Goal: Task Accomplishment & Management: Use online tool/utility

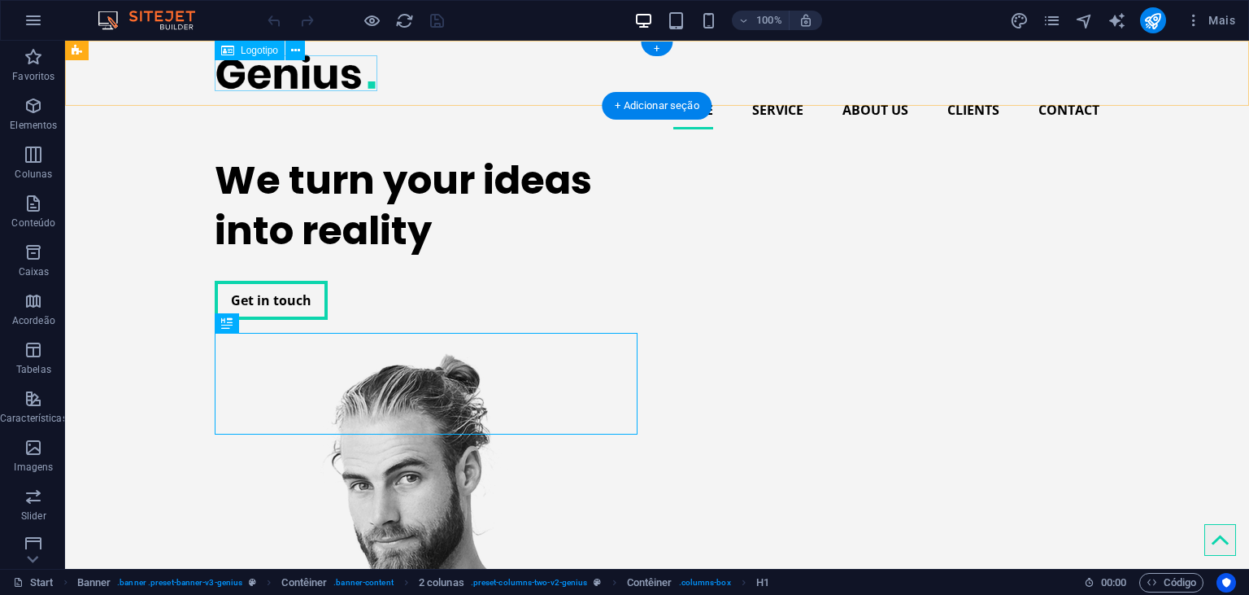
click at [281, 72] on div at bounding box center [657, 72] width 885 height 37
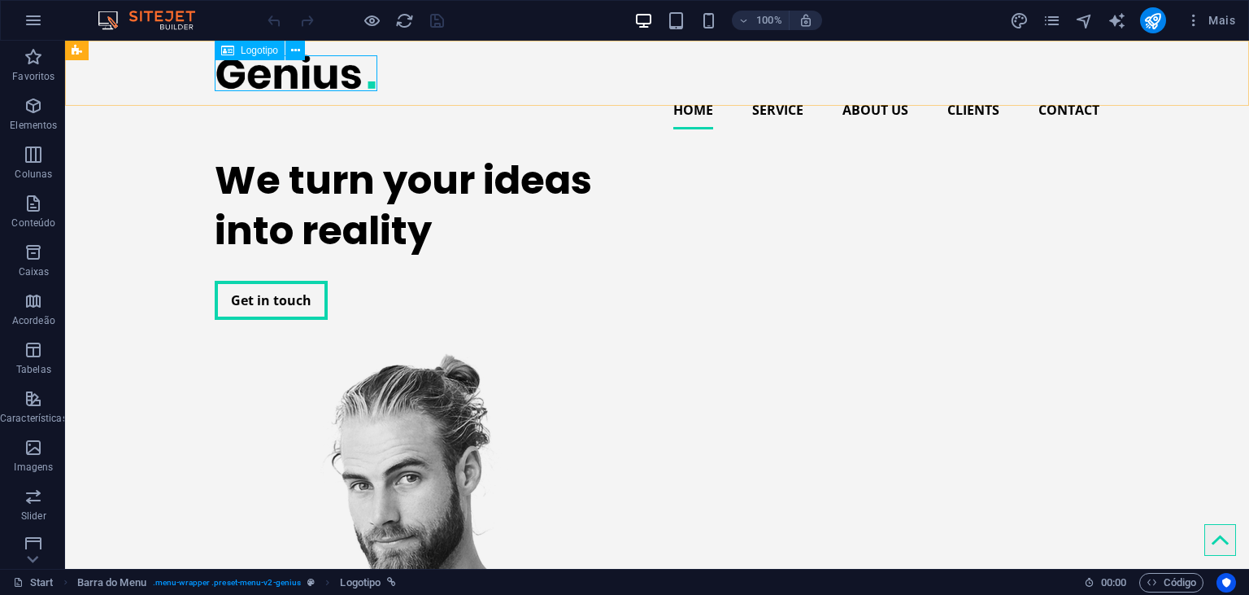
click at [259, 50] on span "Logotipo" at bounding box center [259, 51] width 37 height 10
click at [309, 52] on div "Logotipo" at bounding box center [265, 51] width 101 height 20
click at [286, 47] on button at bounding box center [295, 51] width 20 height 20
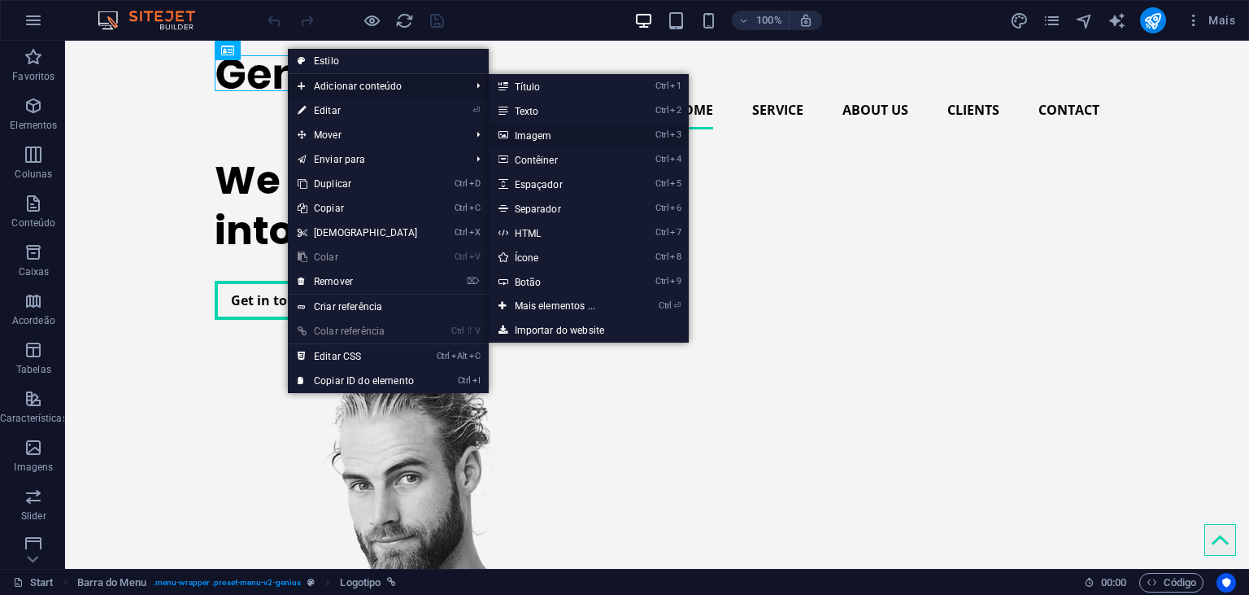
click at [560, 137] on link "Ctrl 3 Imagem" at bounding box center [559, 135] width 140 height 24
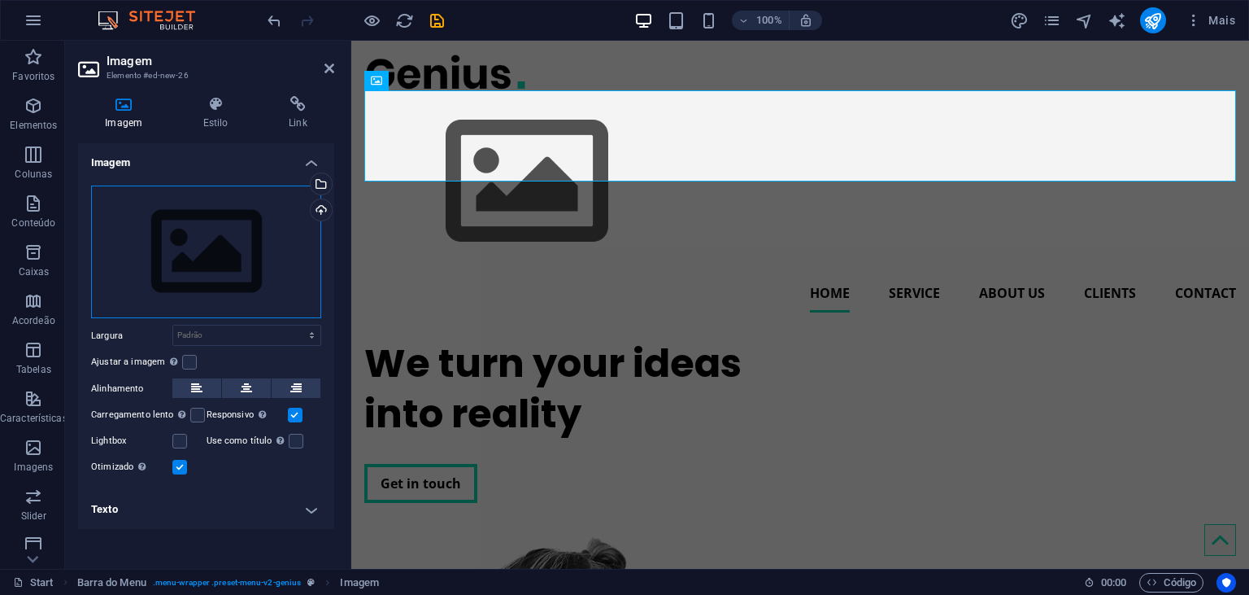
click at [233, 242] on div "Arraste os arquivos aqui, clique para escolher os arquivos ou selecione os arqu…" at bounding box center [206, 251] width 230 height 133
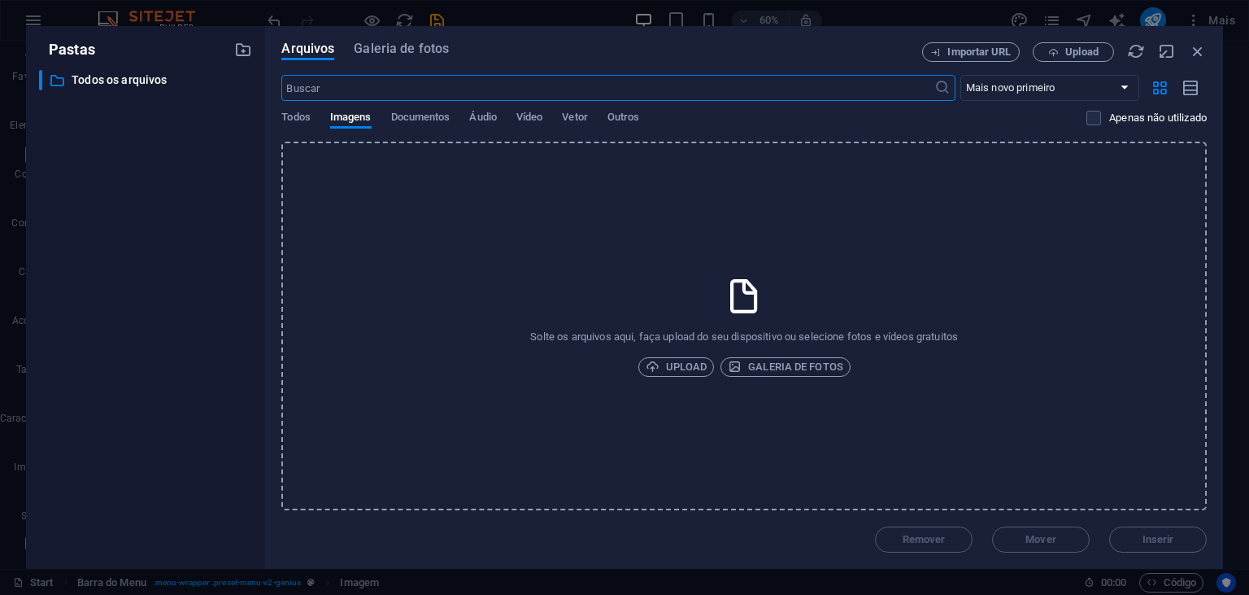
click at [686, 355] on div "Solte os arquivos aqui, faça upload do seu dispositivo ou selecione fotos e víd…" at bounding box center [744, 326] width 926 height 368
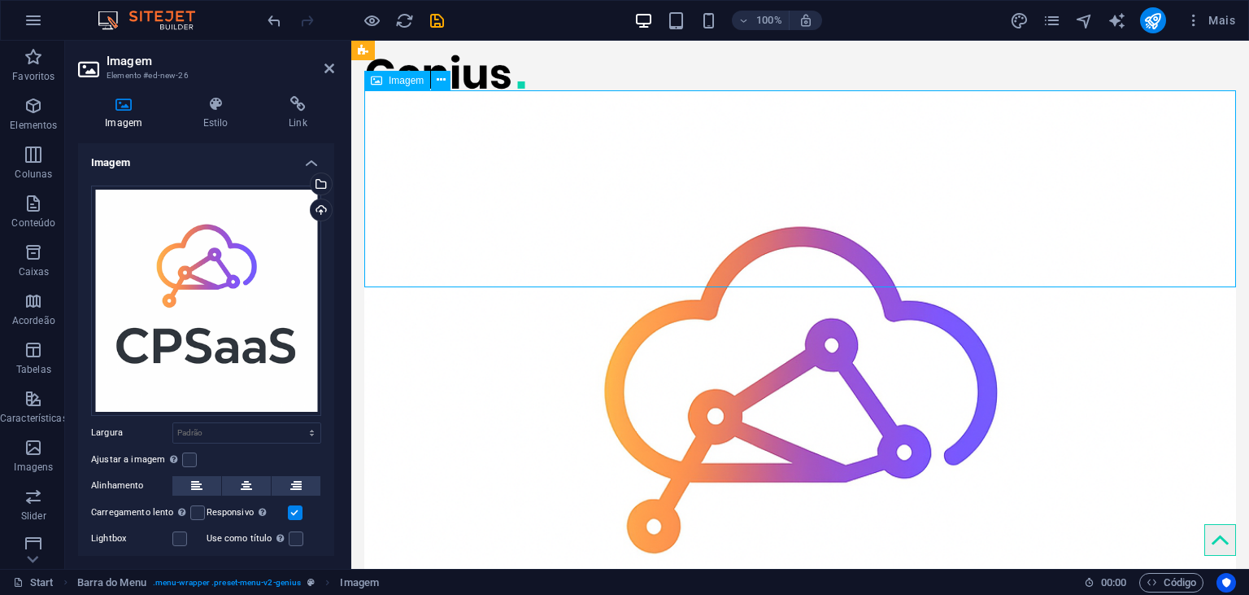
drag, startPoint x: 562, startPoint y: 182, endPoint x: 603, endPoint y: 184, distance: 41.5
click at [604, 184] on figure at bounding box center [800, 526] width 872 height 872
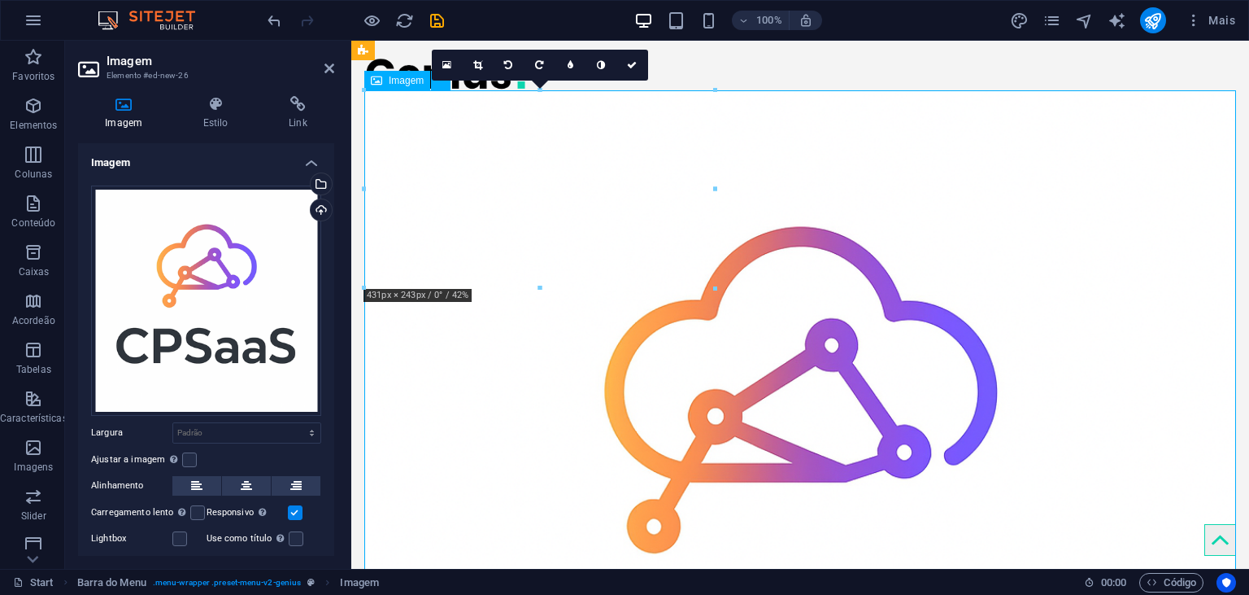
drag, startPoint x: 752, startPoint y: 268, endPoint x: 728, endPoint y: 255, distance: 27.7
click at [728, 255] on figure at bounding box center [800, 526] width 872 height 872
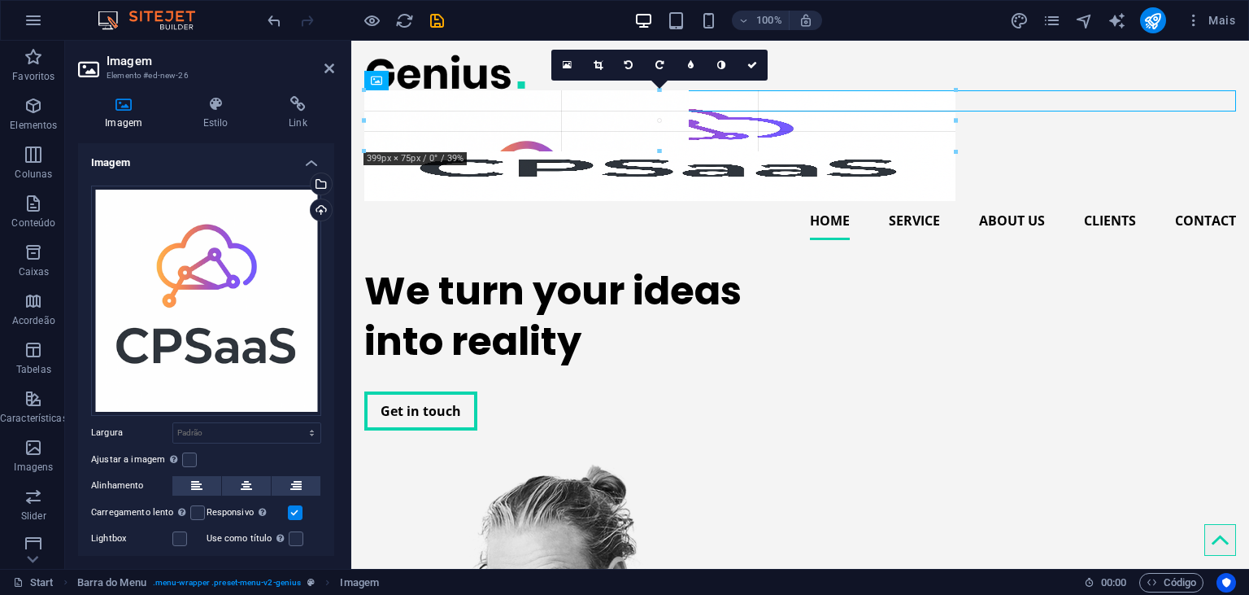
drag, startPoint x: 364, startPoint y: 91, endPoint x: 544, endPoint y: 174, distance: 198.0
click at [544, 174] on div "Arraste aqui para substituir o conteúdo existente. Pressione “Ctrl” se quiser c…" at bounding box center [800, 305] width 898 height 528
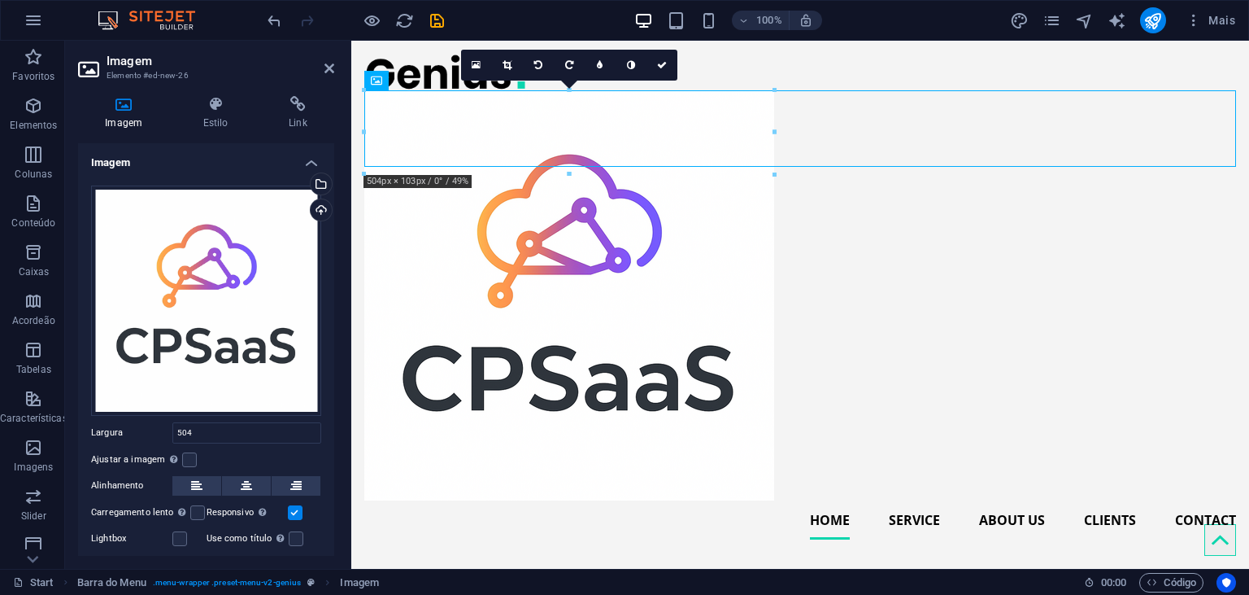
type input "504"
select select "px"
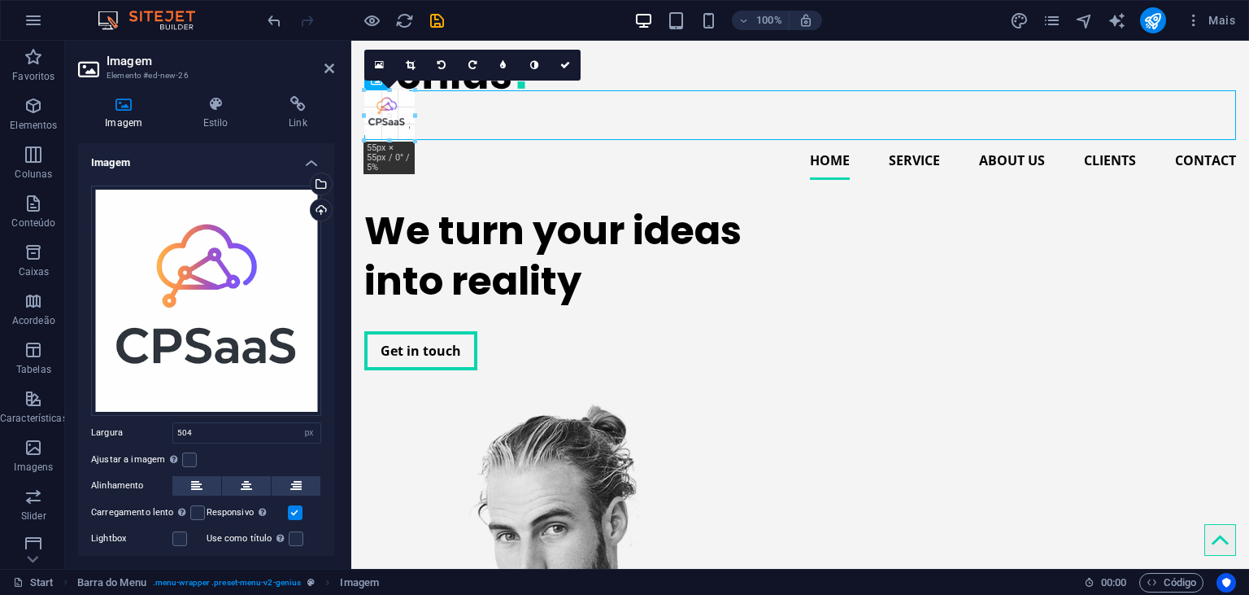
drag, startPoint x: 776, startPoint y: 498, endPoint x: 64, endPoint y: 120, distance: 805.5
click at [415, 160] on div "Arraste aqui para substituir o conteúdo existente. Pressione “Ctrl” se quiser c…" at bounding box center [800, 305] width 898 height 528
type input "55"
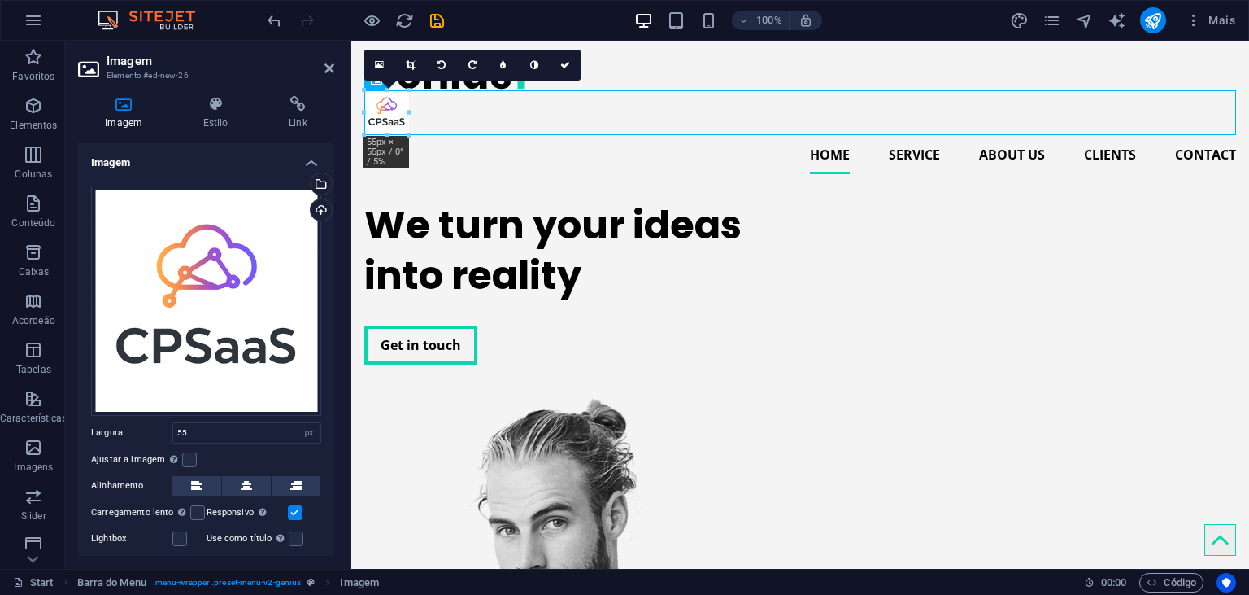
drag, startPoint x: 389, startPoint y: 102, endPoint x: 518, endPoint y: 125, distance: 131.3
click at [518, 125] on figure at bounding box center [800, 112] width 872 height 45
click at [510, 125] on figure at bounding box center [800, 112] width 872 height 45
click at [561, 68] on icon at bounding box center [565, 65] width 10 height 10
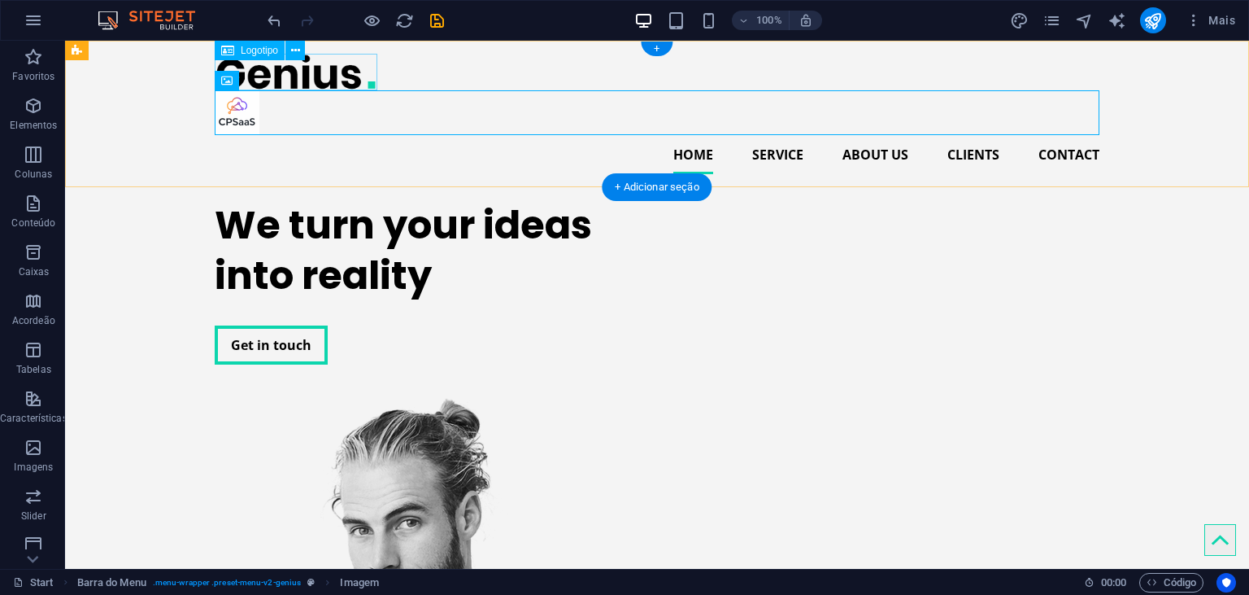
click at [289, 62] on div at bounding box center [657, 72] width 885 height 37
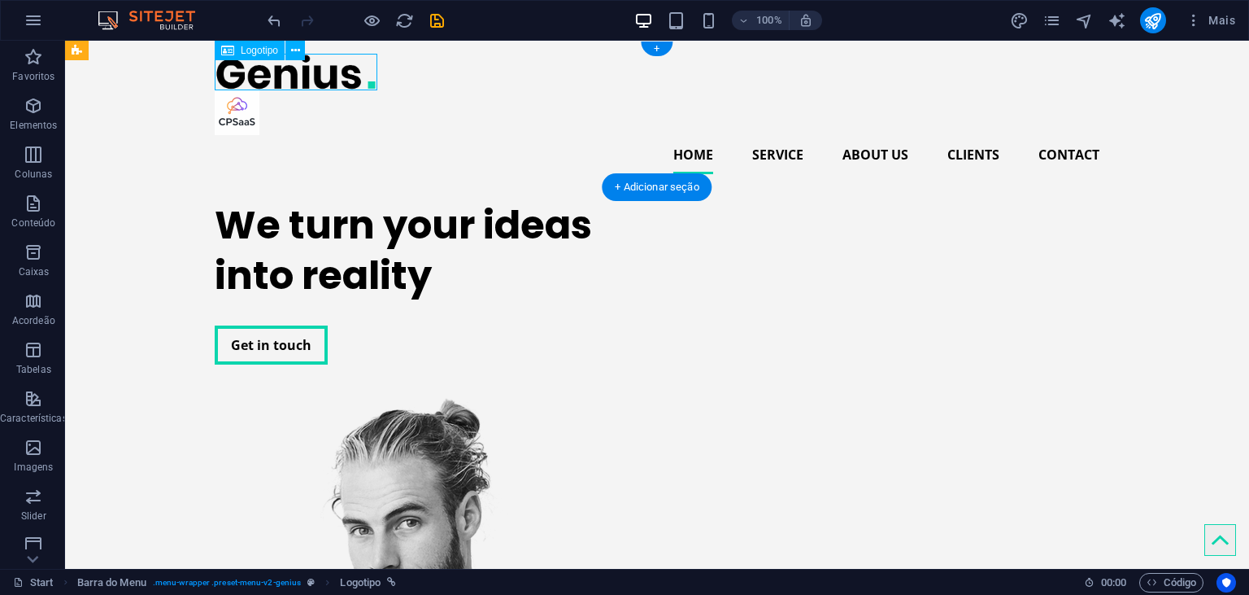
click at [304, 67] on div at bounding box center [657, 72] width 885 height 37
select select "px"
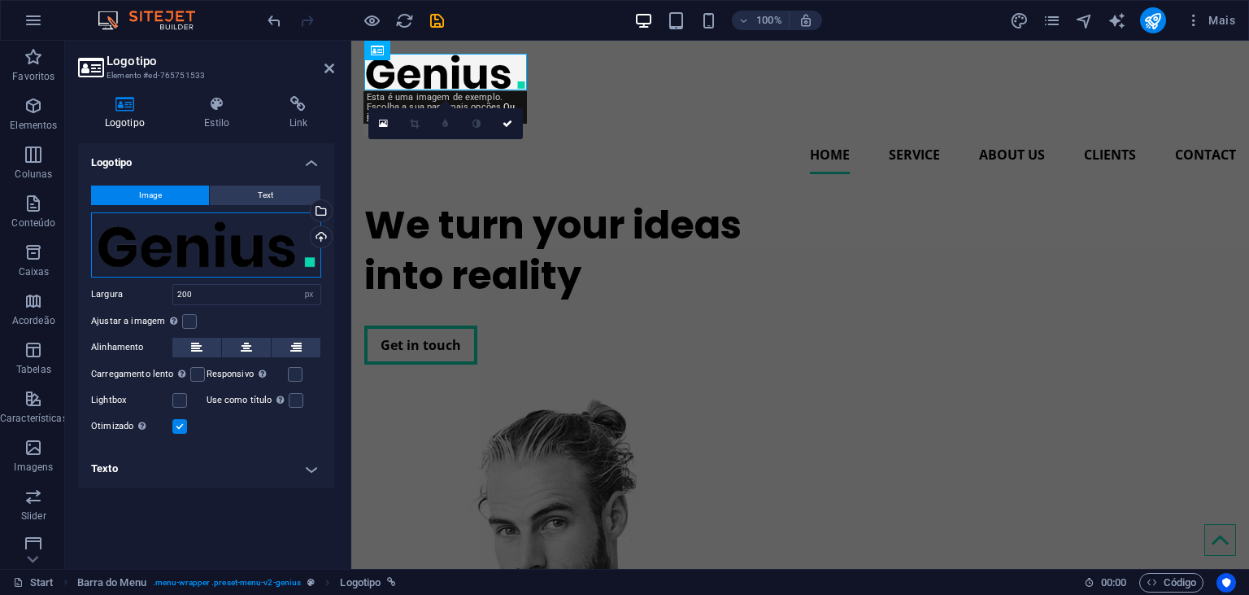
click at [275, 247] on div "Arraste os arquivos aqui, clique para escolher os arquivos ou selecione os arqu…" at bounding box center [206, 244] width 230 height 65
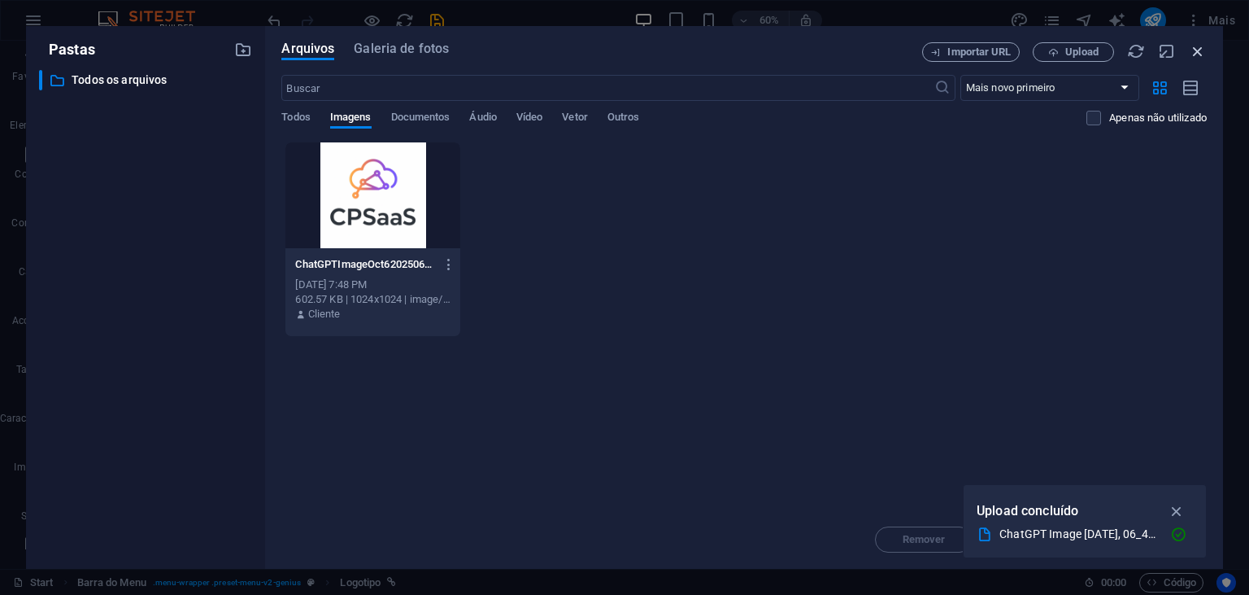
click at [1191, 58] on icon "button" at bounding box center [1198, 51] width 18 height 18
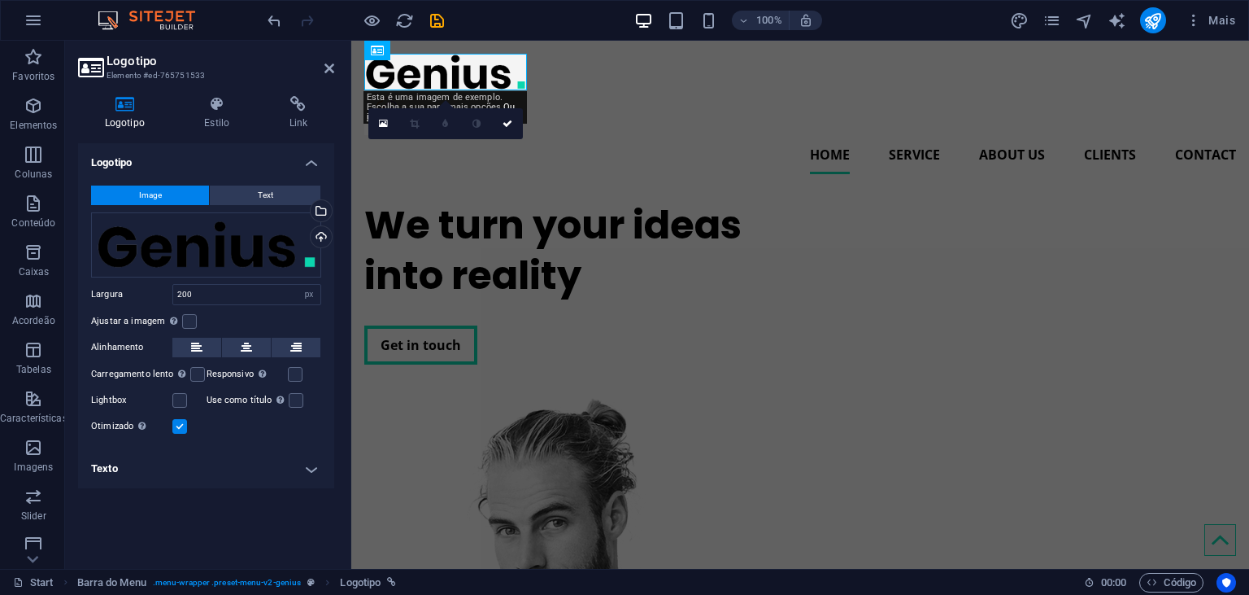
click at [319, 78] on header "Logotipo Elemento #ed-765751533" at bounding box center [206, 62] width 256 height 42
click at [324, 72] on header "Logotipo Elemento #ed-765751533" at bounding box center [206, 62] width 256 height 42
drag, startPoint x: 608, startPoint y: 148, endPoint x: 595, endPoint y: 144, distance: 13.6
click at [609, 148] on nav "Home Service About us Clients Contact" at bounding box center [800, 154] width 872 height 39
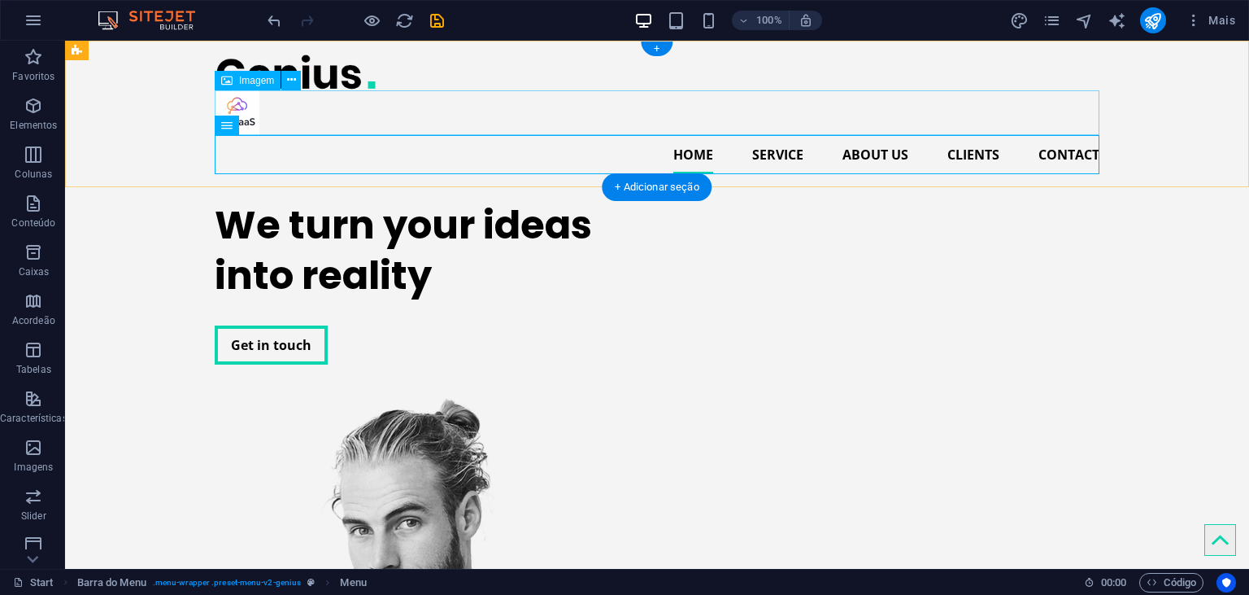
click at [262, 114] on figure at bounding box center [657, 112] width 885 height 45
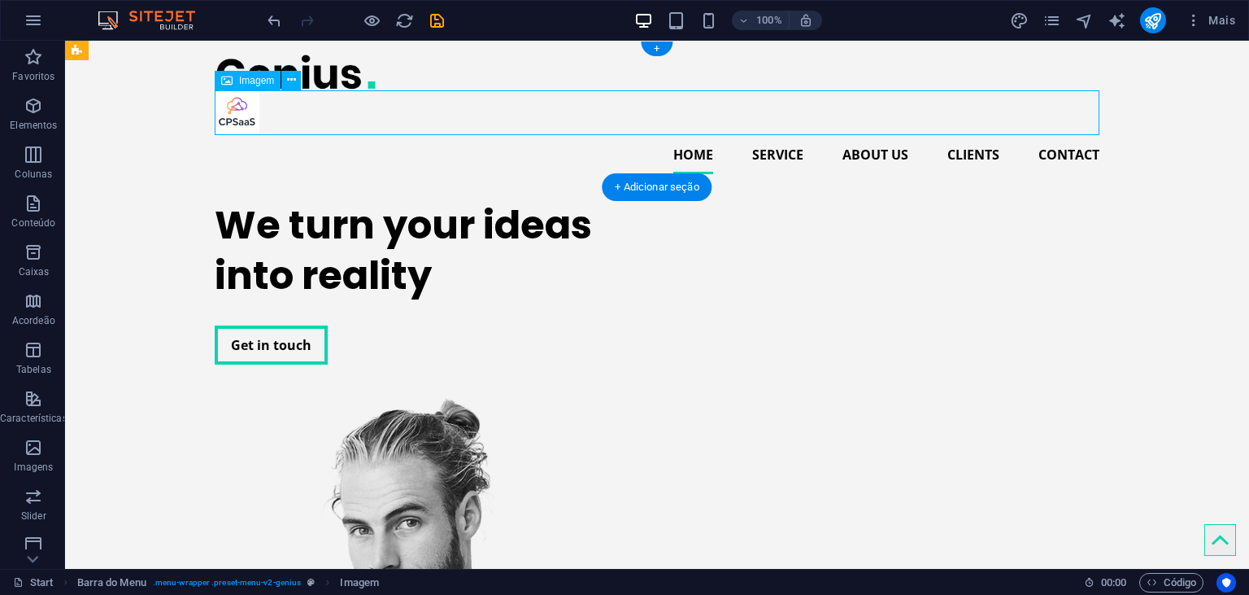
click at [241, 115] on figure at bounding box center [657, 112] width 885 height 45
click at [241, 114] on figure at bounding box center [657, 112] width 885 height 45
select select "px"
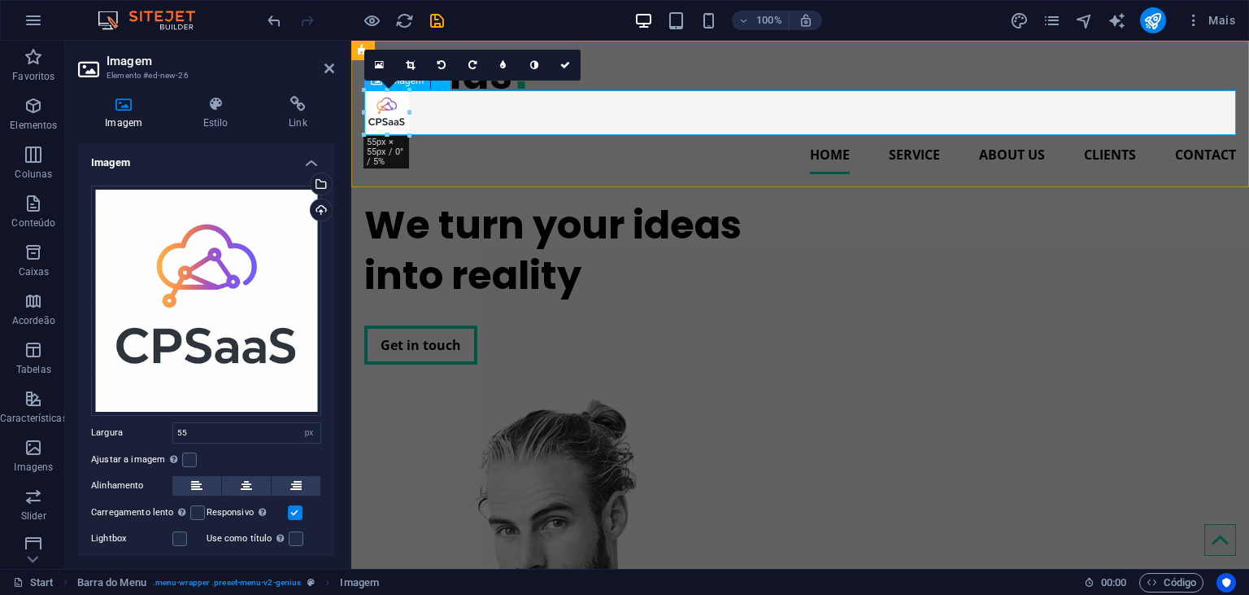
click at [483, 94] on figure at bounding box center [800, 112] width 872 height 45
click at [477, 81] on div "16:10 16:9 4:3 1:1 1:2 0" at bounding box center [472, 65] width 216 height 31
click at [564, 63] on icon at bounding box center [565, 65] width 10 height 10
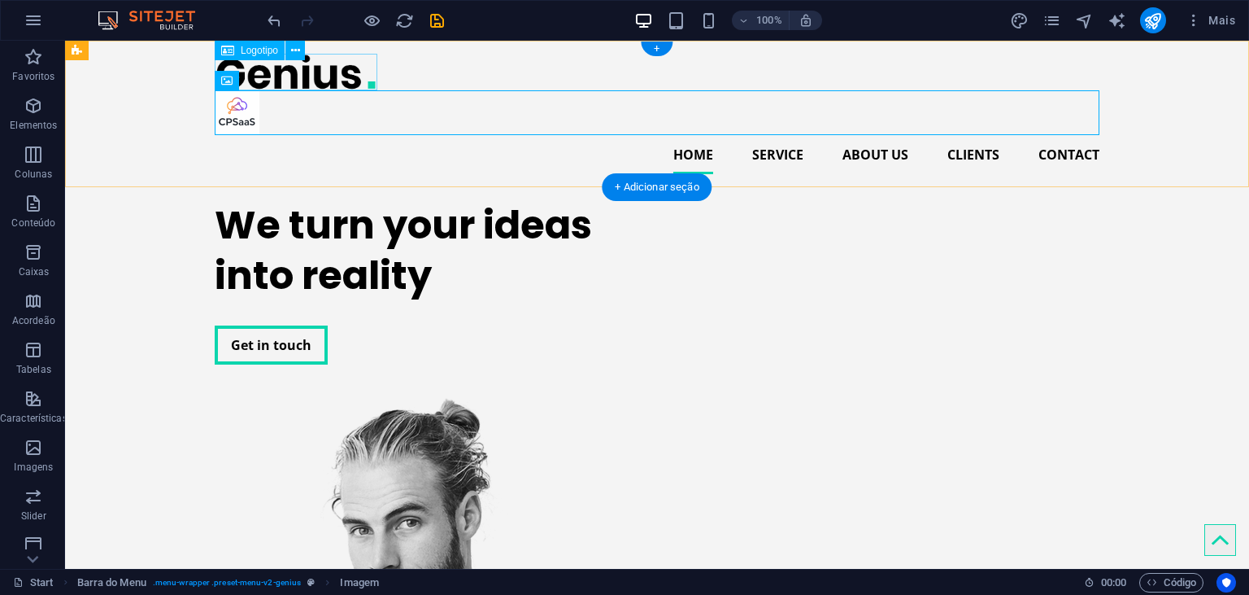
click at [338, 77] on div at bounding box center [657, 72] width 885 height 37
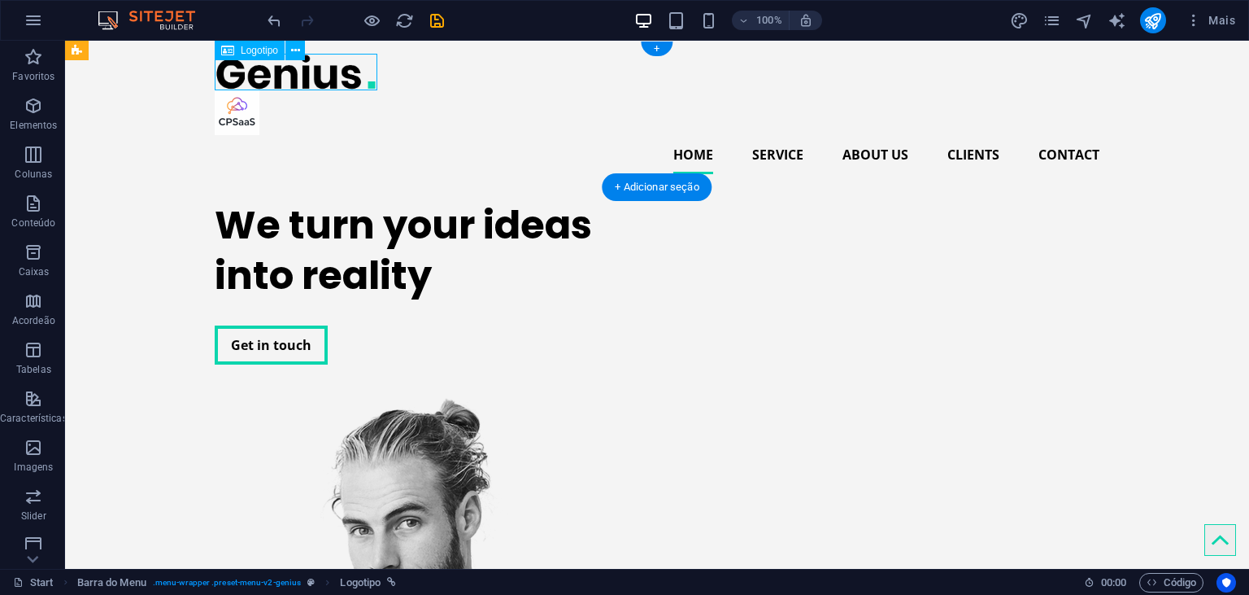
click at [338, 77] on div at bounding box center [657, 72] width 885 height 37
select select "px"
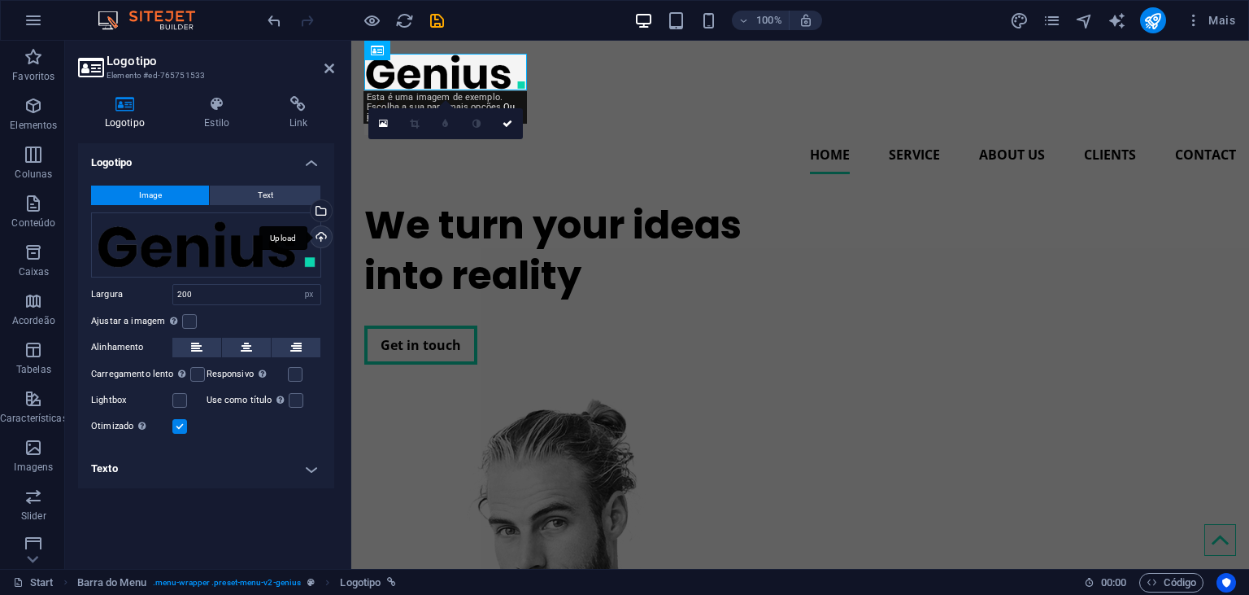
click at [324, 233] on div "Upload" at bounding box center [319, 238] width 24 height 24
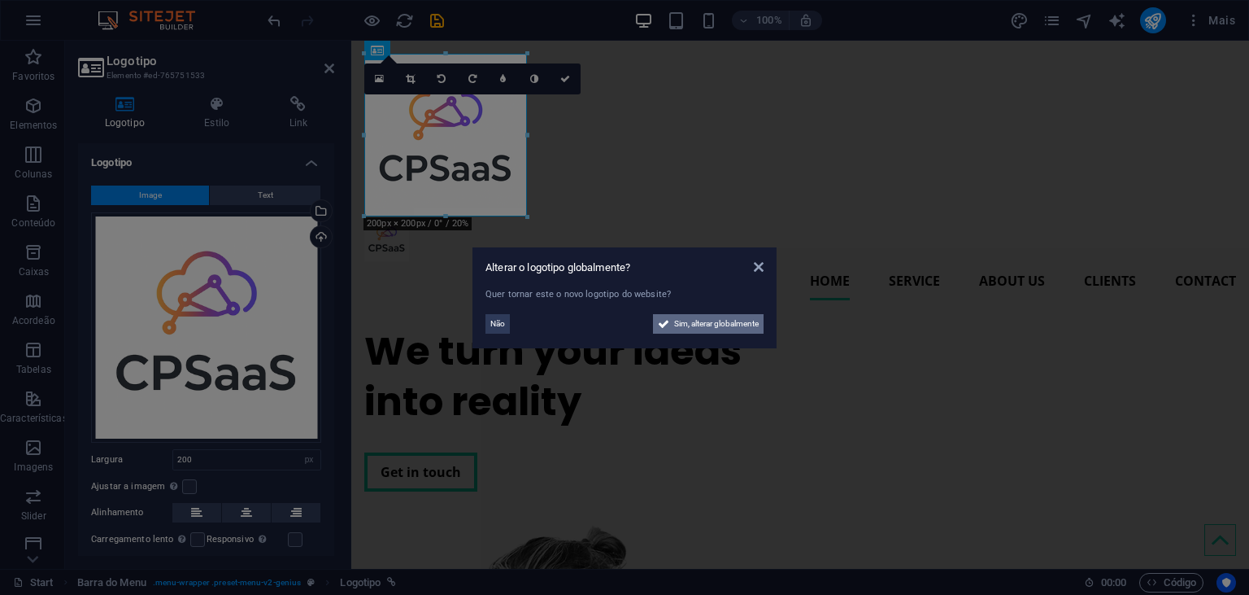
click at [687, 324] on span "Sim, alterar globalmente" at bounding box center [716, 324] width 85 height 20
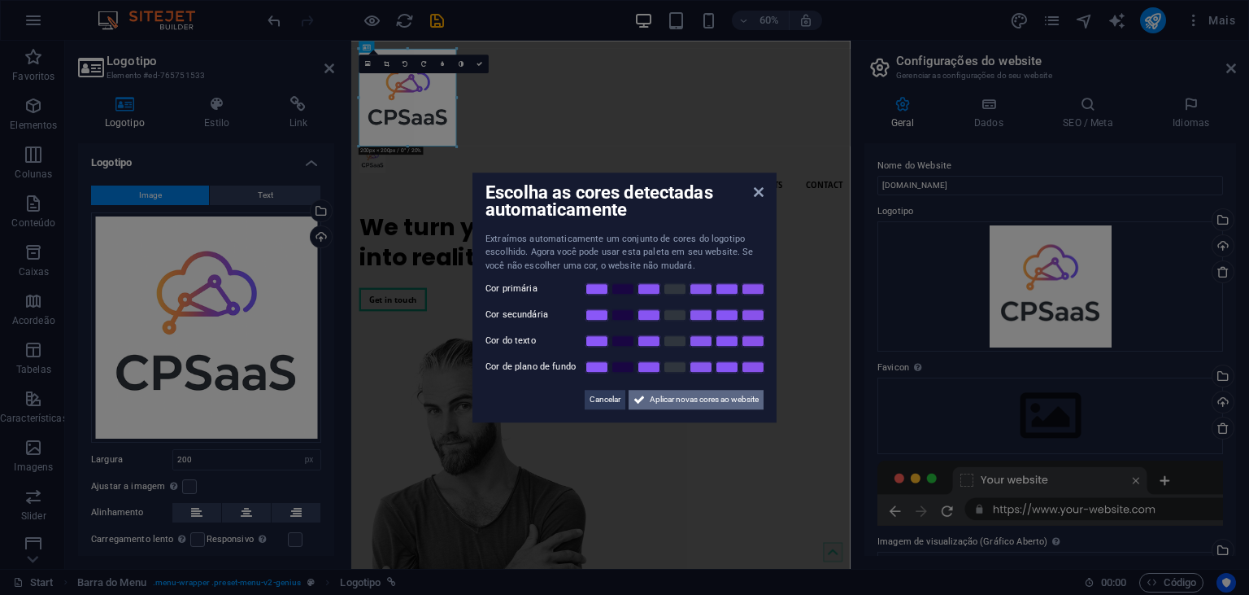
click at [687, 399] on span "Aplicar novas cores ao website" at bounding box center [704, 400] width 109 height 20
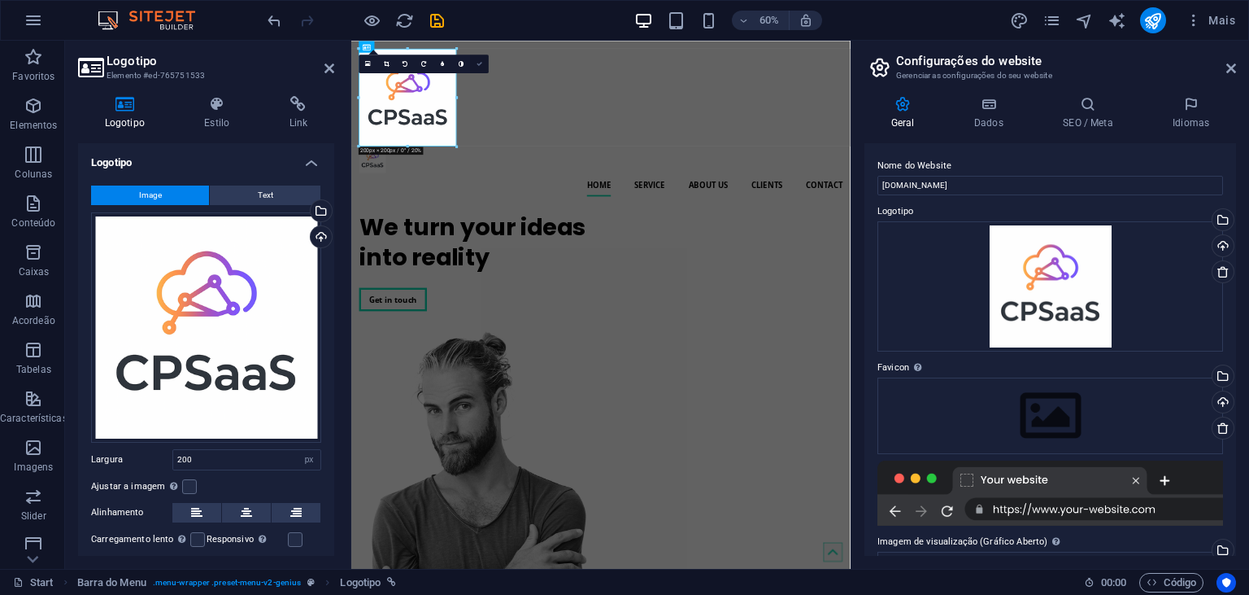
click at [478, 63] on icon at bounding box center [480, 64] width 6 height 6
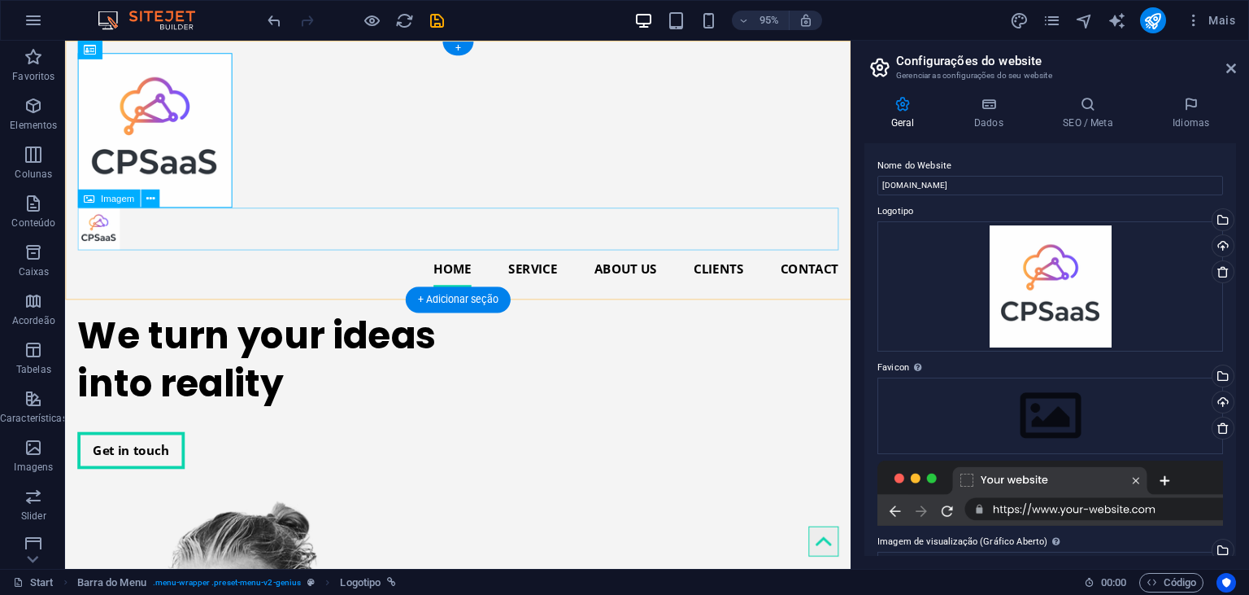
click at [94, 232] on figure at bounding box center [478, 238] width 801 height 45
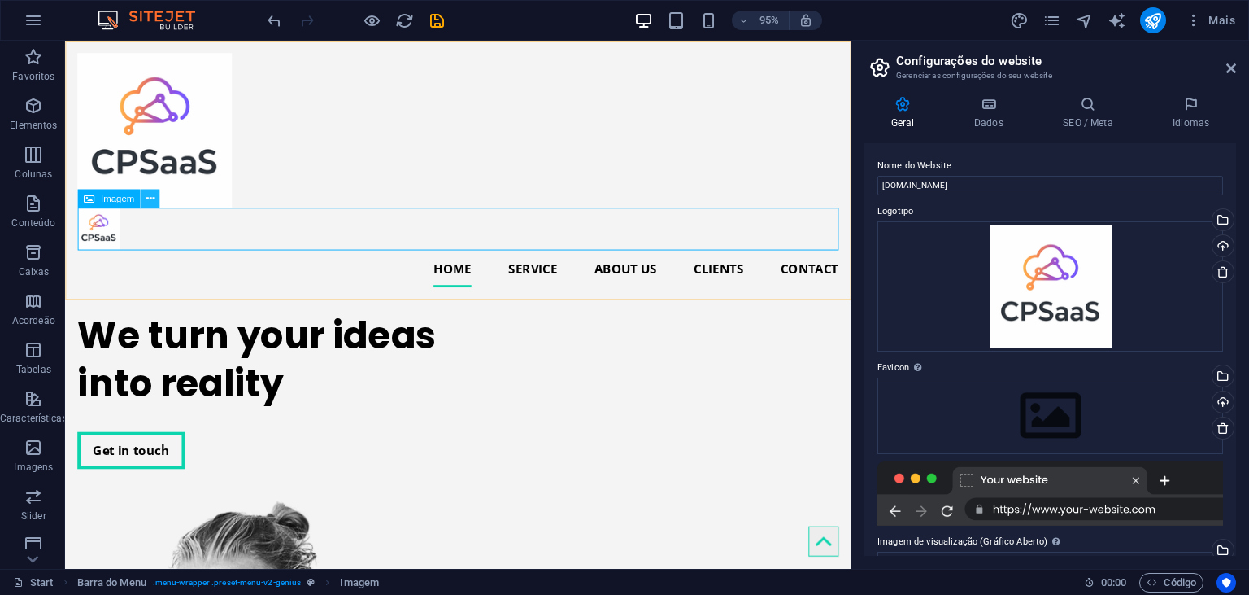
click at [150, 200] on icon at bounding box center [150, 198] width 8 height 16
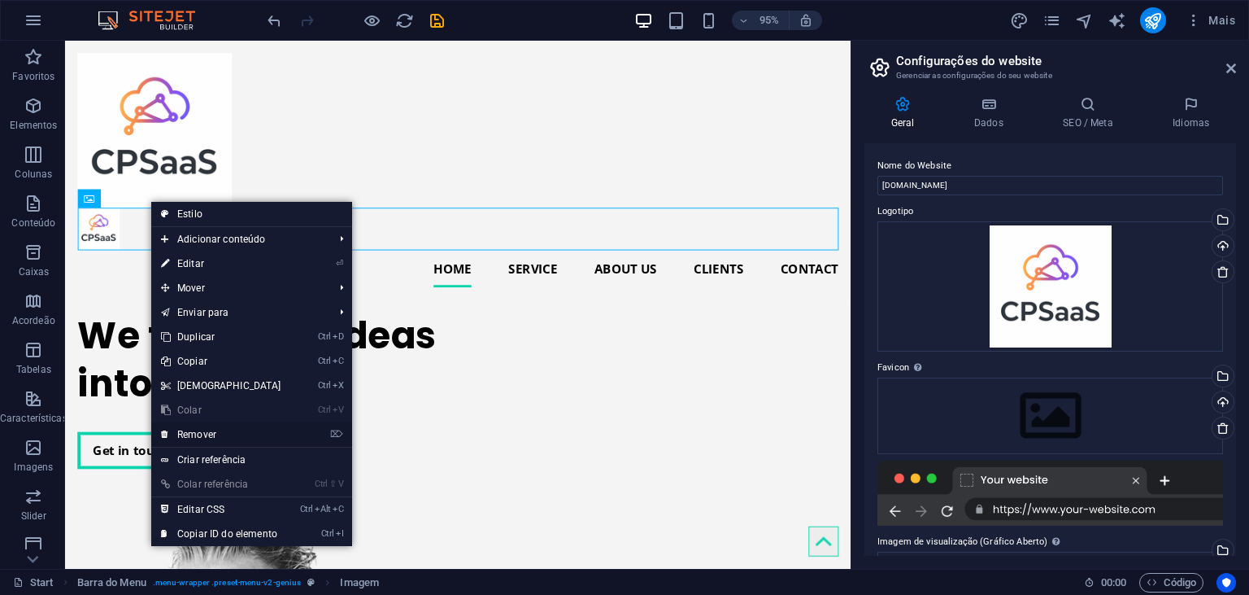
drag, startPoint x: 214, startPoint y: 434, endPoint x: 157, endPoint y: 413, distance: 60.7
click at [214, 434] on link "⌦ Remover" at bounding box center [221, 434] width 140 height 24
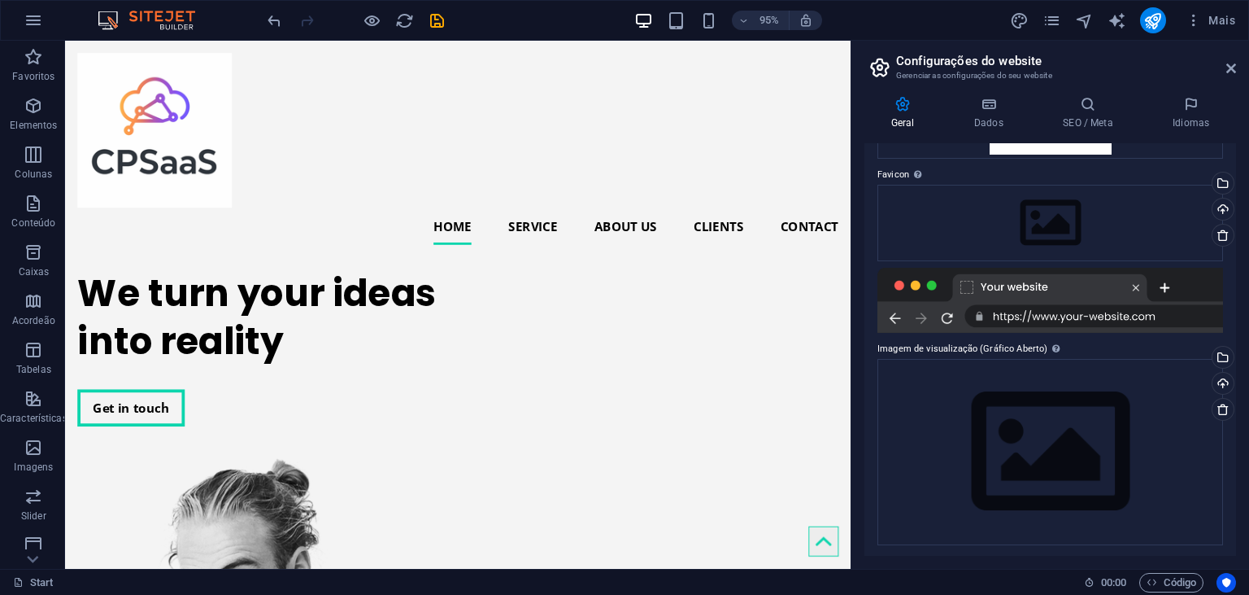
scroll to position [195, 0]
click at [1234, 62] on icon at bounding box center [1231, 68] width 10 height 13
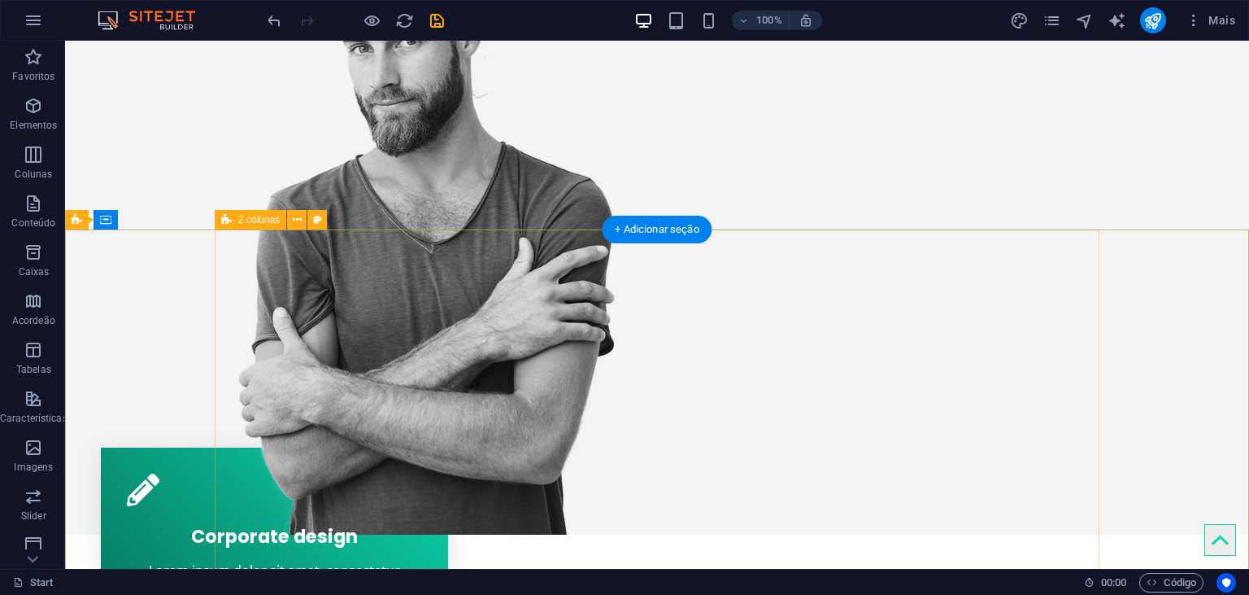
scroll to position [0, 0]
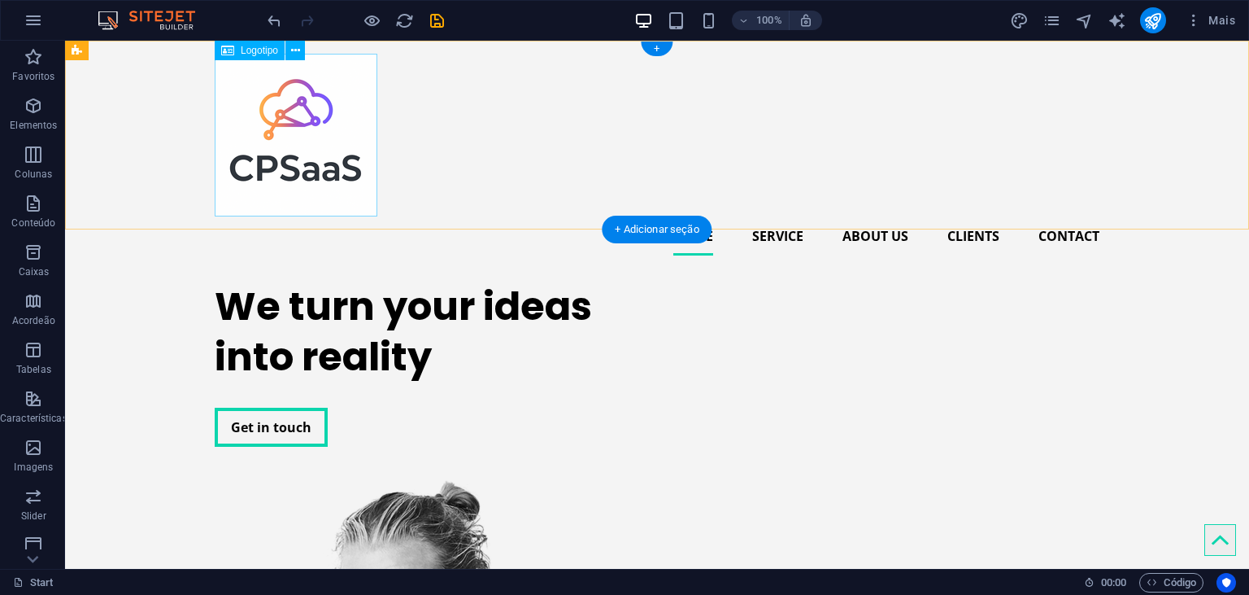
click at [285, 146] on div at bounding box center [657, 135] width 885 height 163
click at [353, 181] on div at bounding box center [657, 135] width 885 height 163
click at [353, 179] on div at bounding box center [657, 135] width 885 height 163
select select "px"
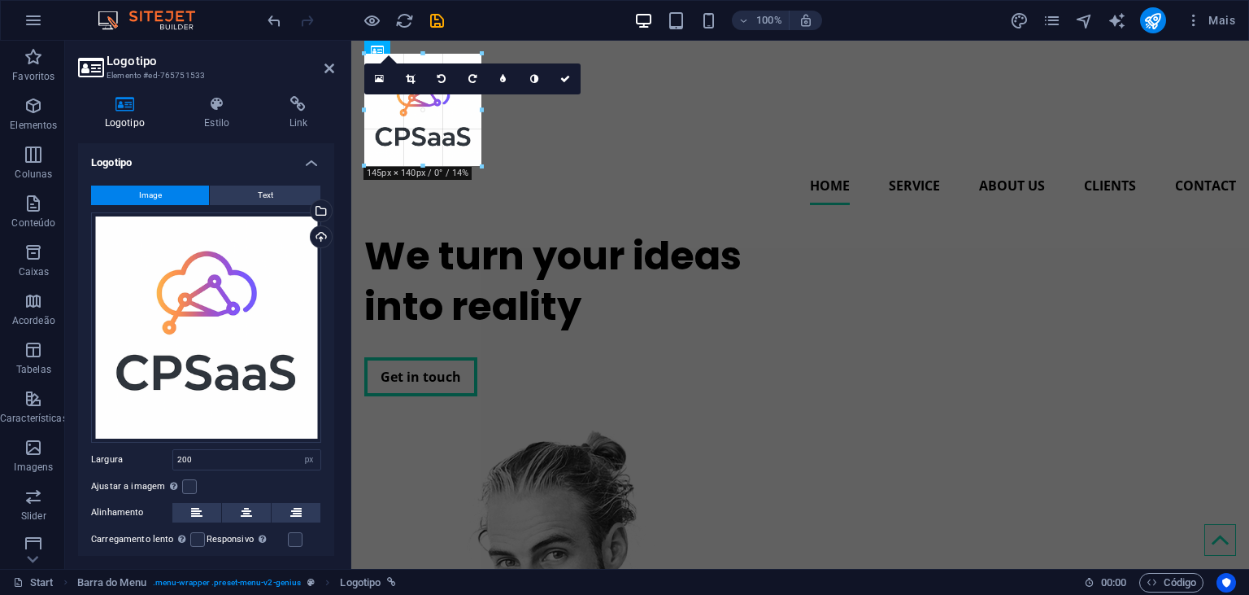
drag, startPoint x: 529, startPoint y: 217, endPoint x: 487, endPoint y: 166, distance: 65.9
click at [487, 166] on div "H1 Banner Banner Contêiner 2 colunas 2 colunas Contêiner Contêiner Imagem Contê…" at bounding box center [800, 305] width 898 height 528
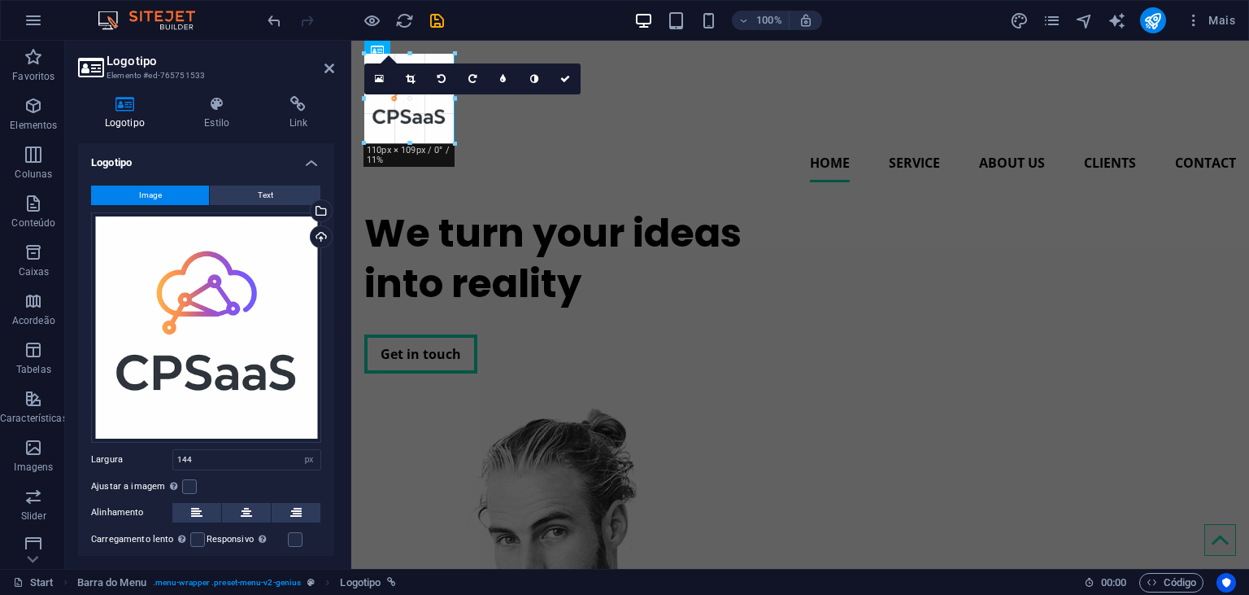
drag, startPoint x: 482, startPoint y: 168, endPoint x: 452, endPoint y: 142, distance: 40.3
type input "111"
click at [521, 196] on div "We turn your ideas into reality Get in touch" at bounding box center [572, 291] width 416 height 191
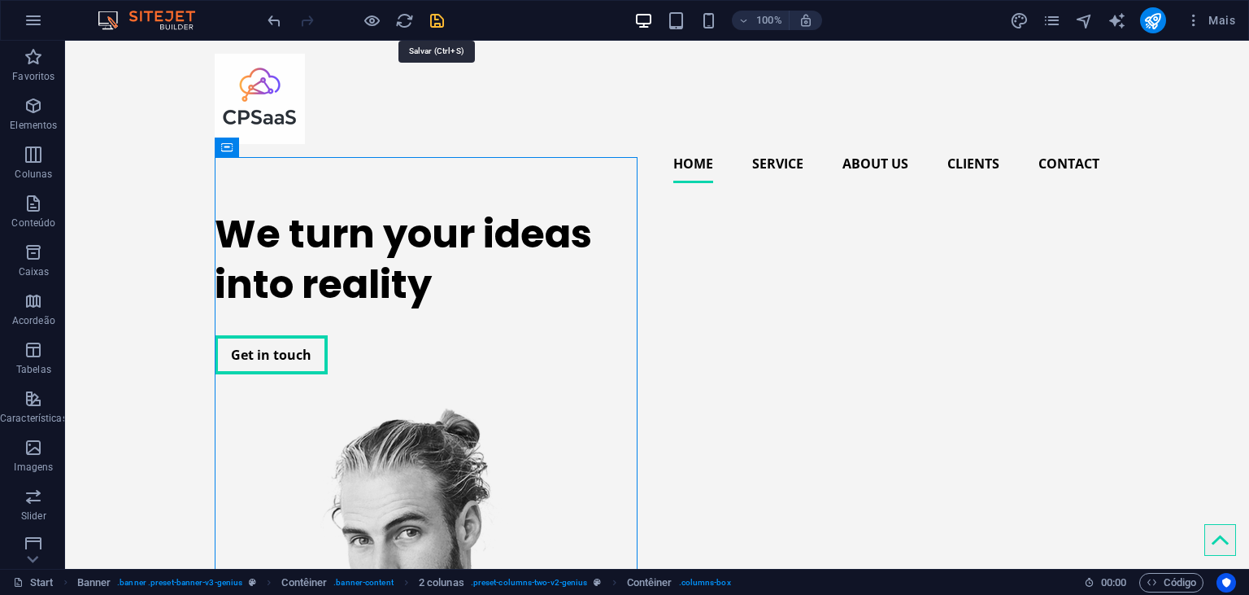
click at [434, 18] on icon "save" at bounding box center [437, 20] width 19 height 19
checkbox input "false"
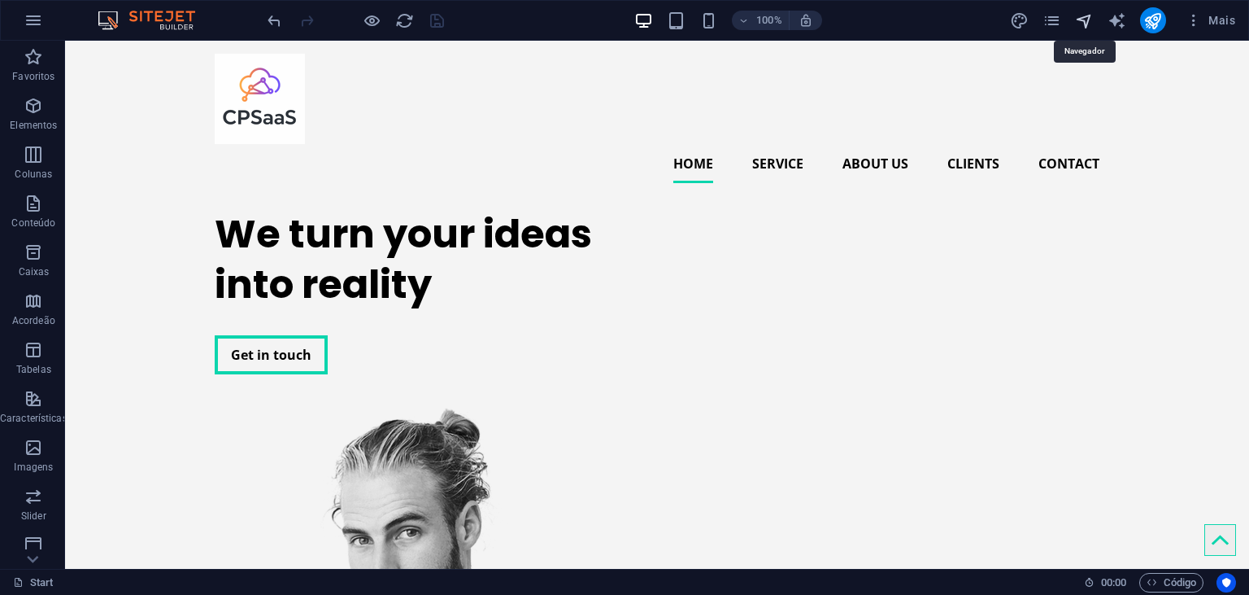
click at [1081, 18] on icon "navigator" at bounding box center [1084, 20] width 19 height 19
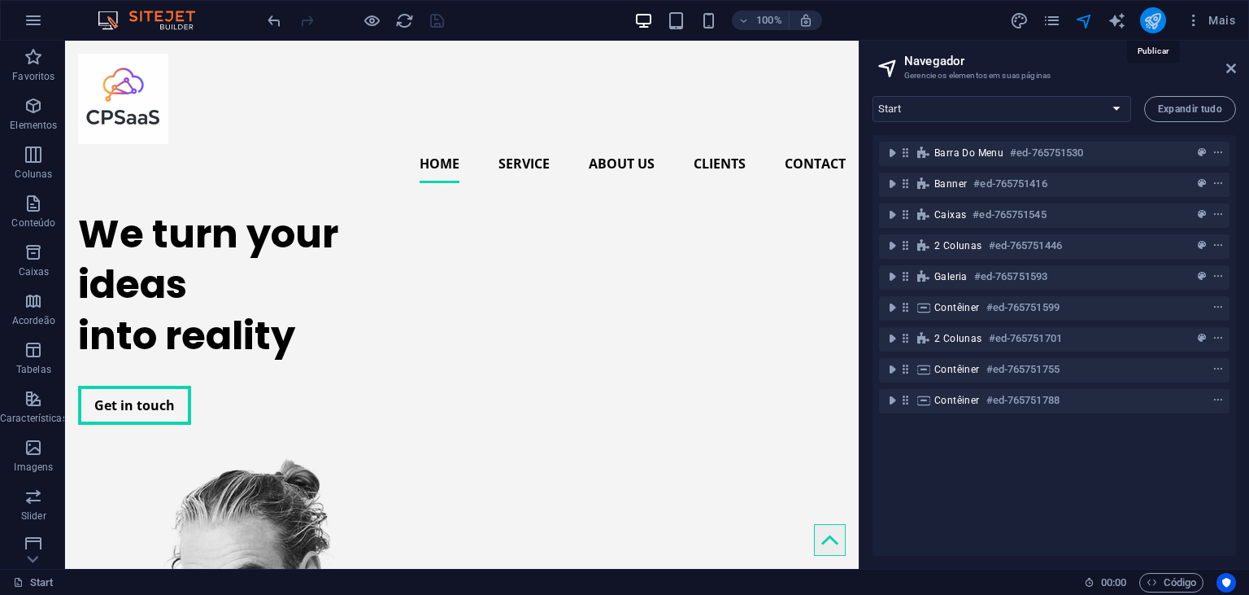
click at [1148, 19] on icon "publish" at bounding box center [1153, 20] width 19 height 19
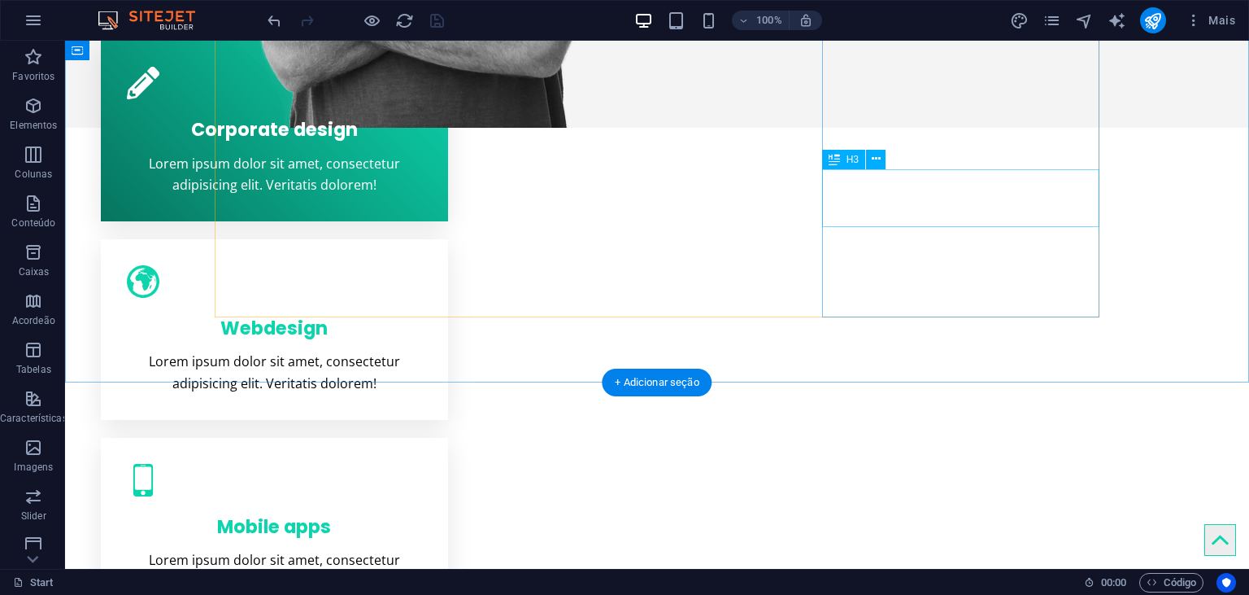
scroll to position [2660, 0]
